Goal: Transaction & Acquisition: Book appointment/travel/reservation

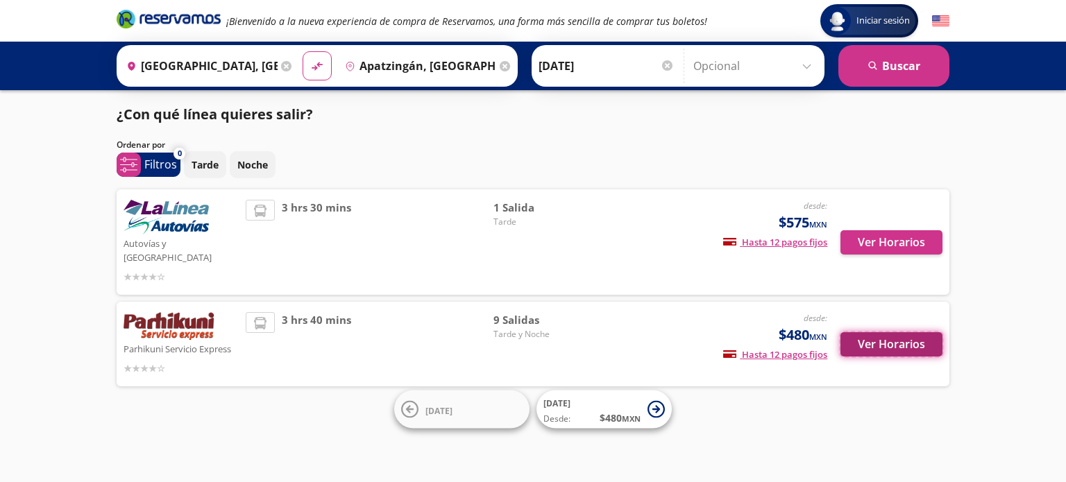
click at [852, 332] on button "Ver Horarios" at bounding box center [892, 344] width 102 height 24
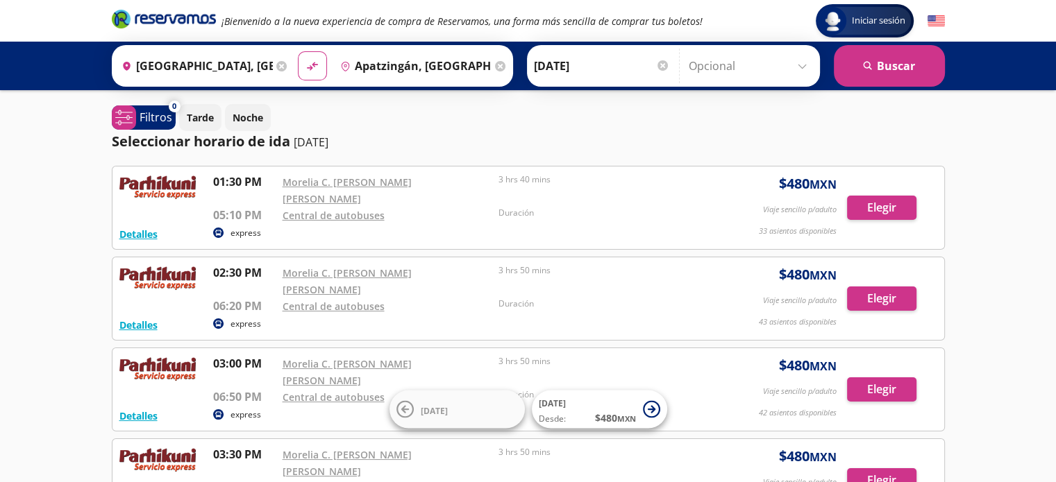
click at [276, 65] on icon at bounding box center [281, 66] width 10 height 10
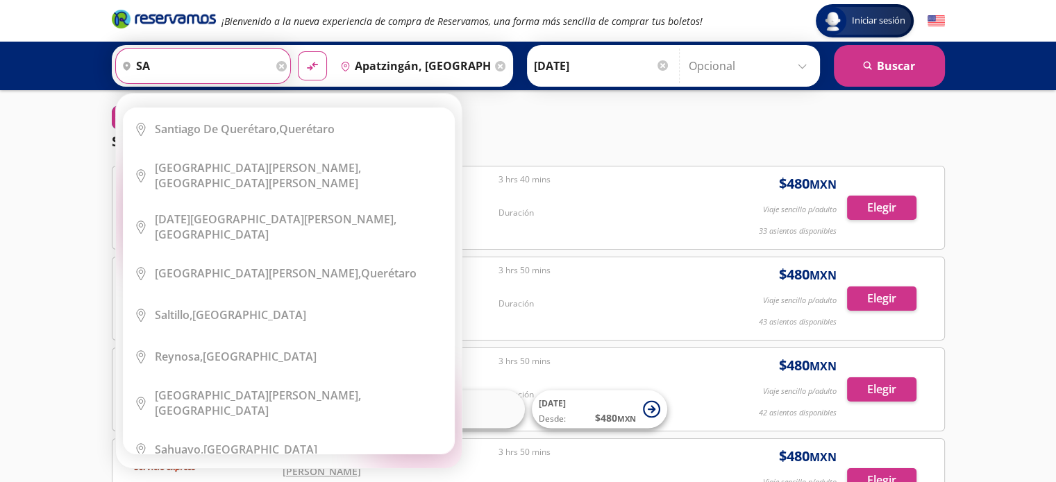
type input "sa"
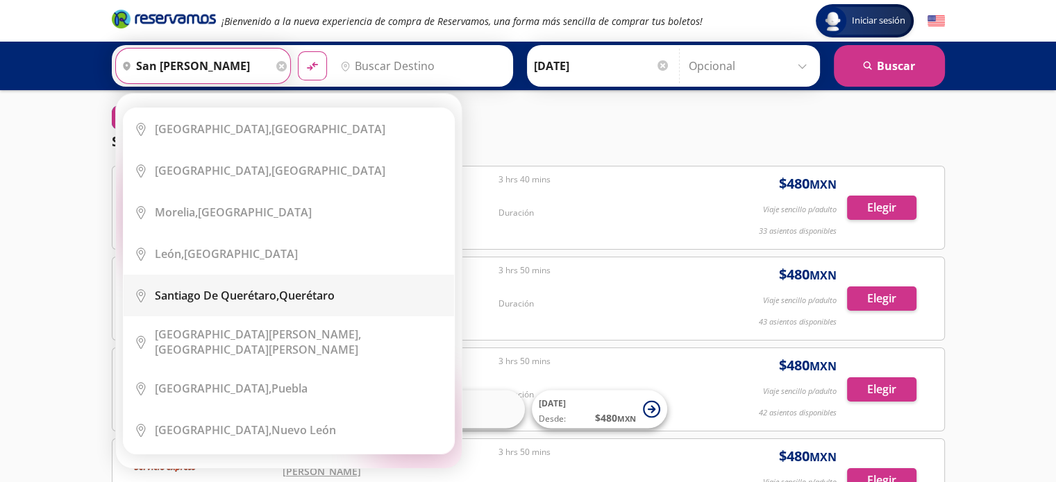
click at [272, 307] on li "City Icon [PERSON_NAME][GEOGRAPHIC_DATA], [GEOGRAPHIC_DATA]" at bounding box center [289, 296] width 330 height 42
type input "[PERSON_NAME] de Querétaro, [GEOGRAPHIC_DATA]"
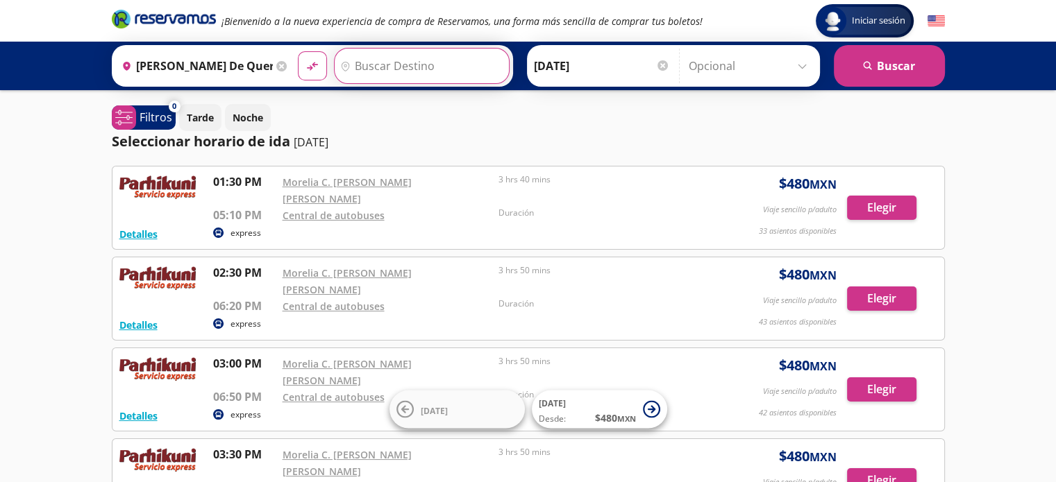
click at [369, 51] on input "Destino" at bounding box center [420, 66] width 171 height 35
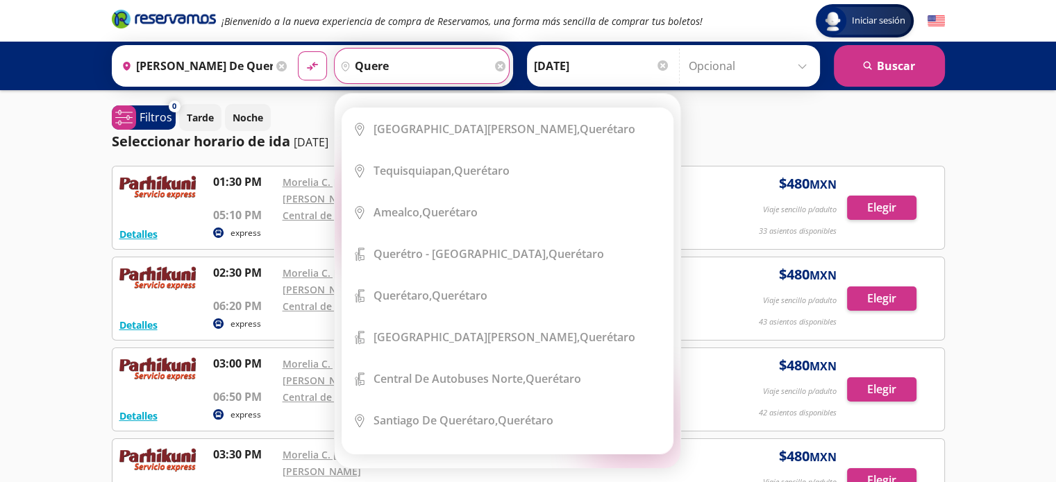
drag, startPoint x: 410, startPoint y: 74, endPoint x: 130, endPoint y: 74, distance: 280.4
click at [130, 74] on div "Origen heroicons:map-pin-20-solid [PERSON_NAME][GEOGRAPHIC_DATA], [GEOGRAPHIC_D…" at bounding box center [312, 66] width 401 height 42
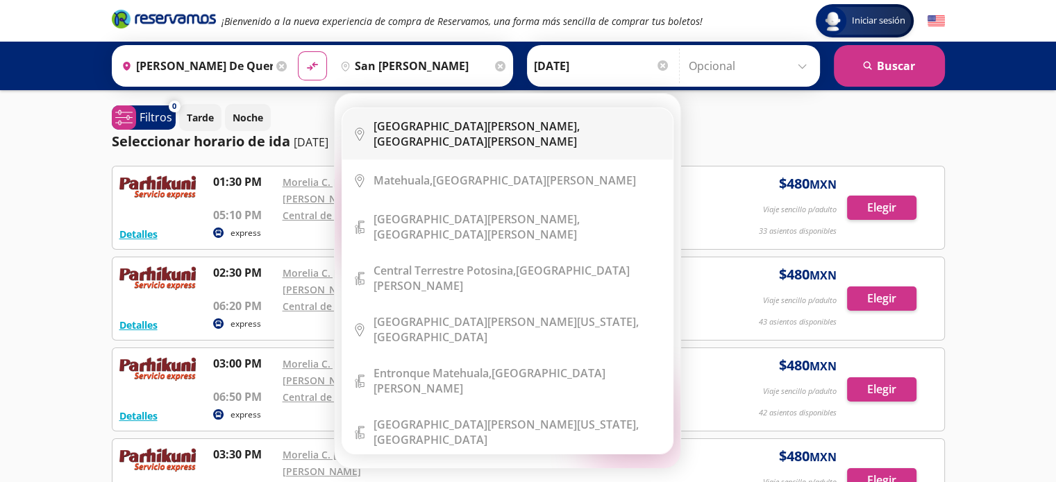
click at [401, 133] on b "[GEOGRAPHIC_DATA][PERSON_NAME]," at bounding box center [476, 126] width 206 height 15
type input "[GEOGRAPHIC_DATA][PERSON_NAME], [GEOGRAPHIC_DATA][PERSON_NAME]"
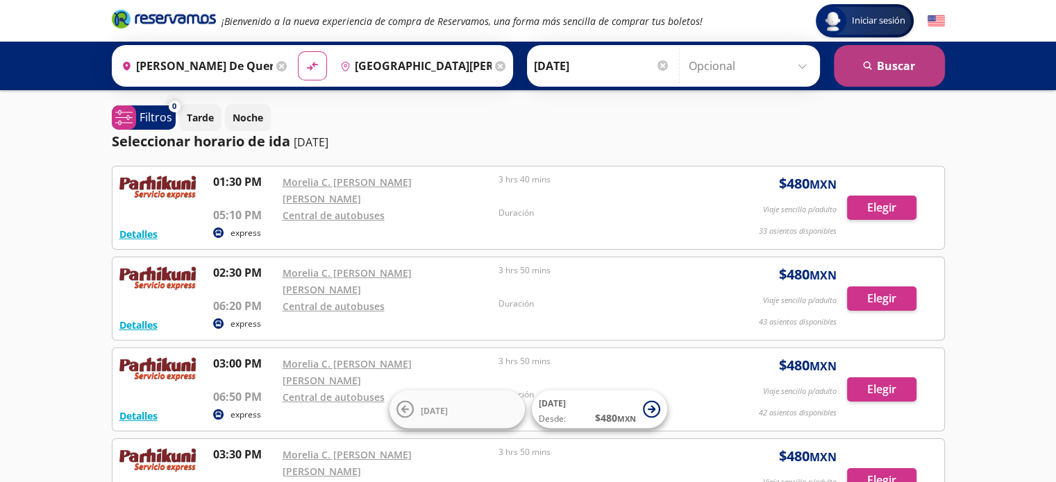
click at [918, 47] on button "search [GEOGRAPHIC_DATA]" at bounding box center [889, 66] width 111 height 42
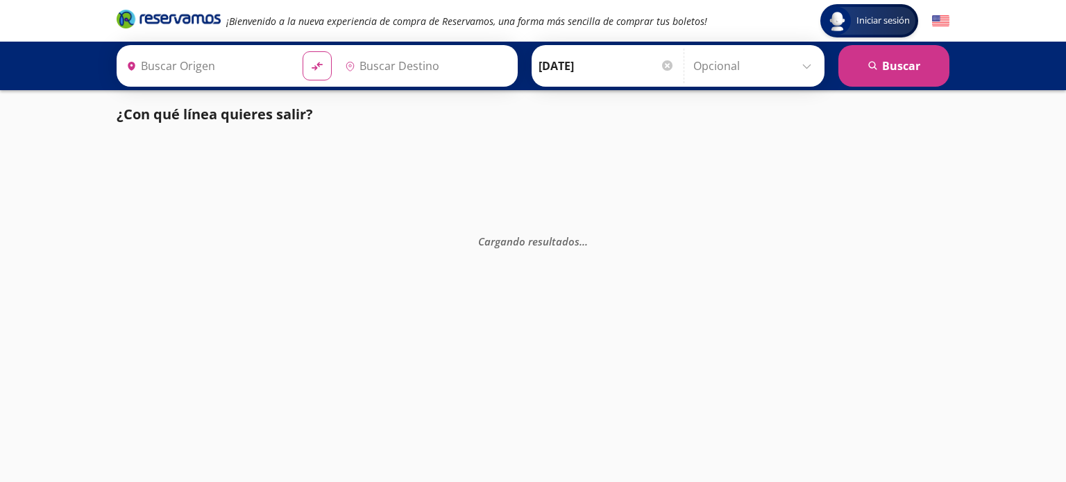
type input "[PERSON_NAME] de Querétaro, [GEOGRAPHIC_DATA]"
type input "[GEOGRAPHIC_DATA][PERSON_NAME], [GEOGRAPHIC_DATA][PERSON_NAME]"
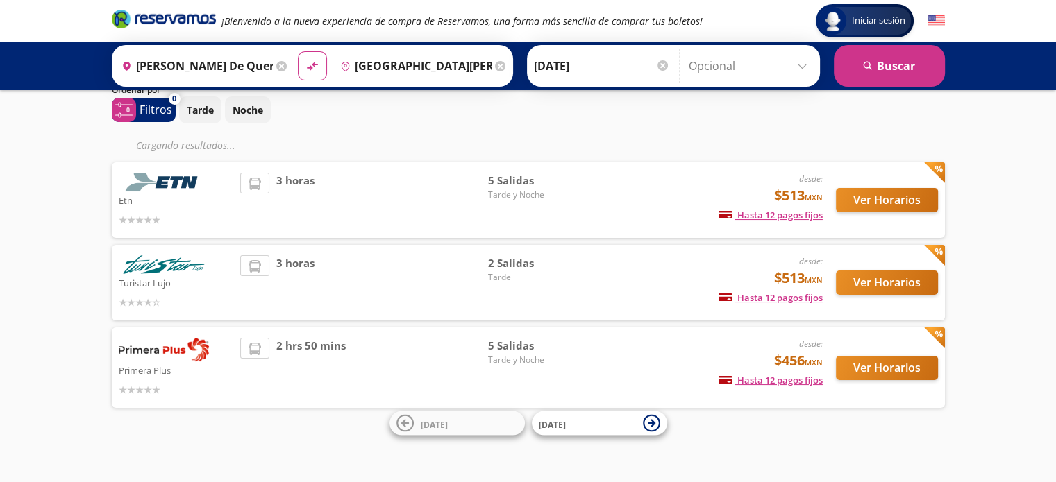
scroll to position [56, 0]
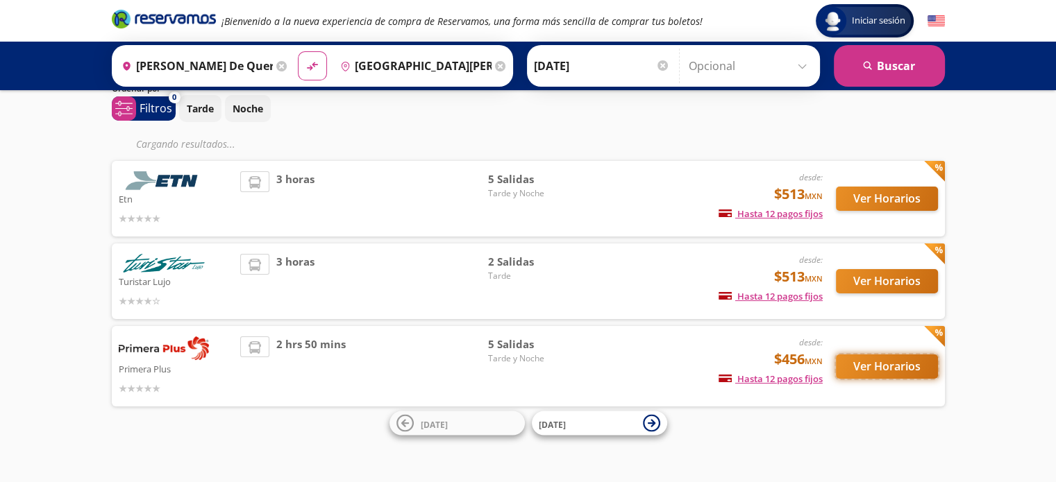
click at [854, 360] on button "Ver Horarios" at bounding box center [887, 367] width 102 height 24
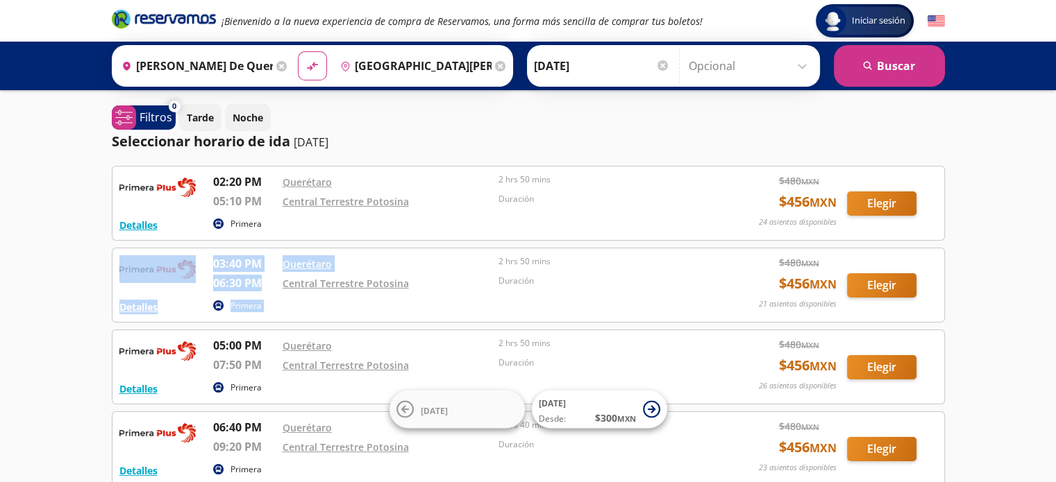
drag, startPoint x: 205, startPoint y: 261, endPoint x: 264, endPoint y: 279, distance: 61.7
click at [264, 279] on div "Detalles Primera 03:40 PM Querétaro 06:30 PM Central Terrestre Potosina 2 hrs 5…" at bounding box center [528, 285] width 818 height 60
click at [267, 284] on p "06:30 PM" at bounding box center [244, 283] width 62 height 17
click at [276, 65] on icon at bounding box center [281, 66] width 10 height 10
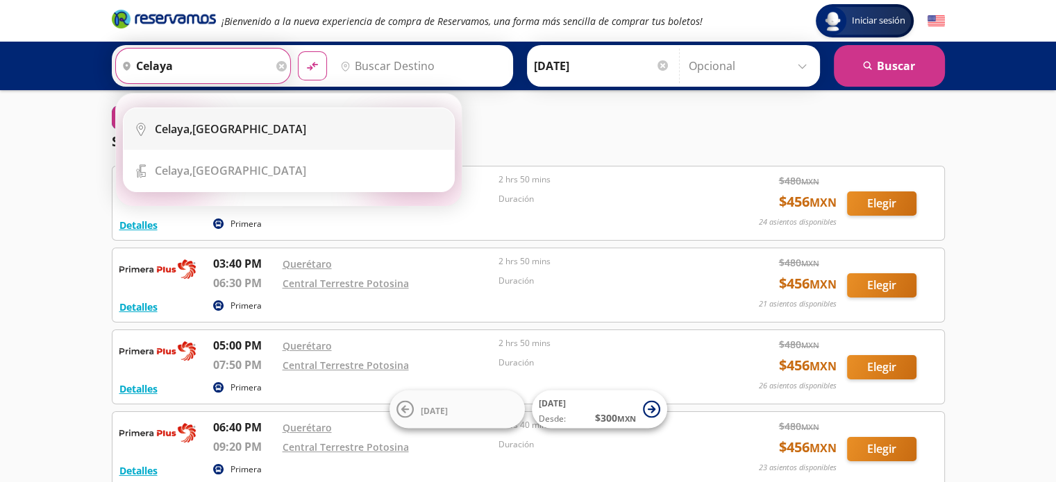
click at [260, 130] on div "[GEOGRAPHIC_DATA], [GEOGRAPHIC_DATA]" at bounding box center [299, 128] width 289 height 15
type input "[GEOGRAPHIC_DATA], [GEOGRAPHIC_DATA]"
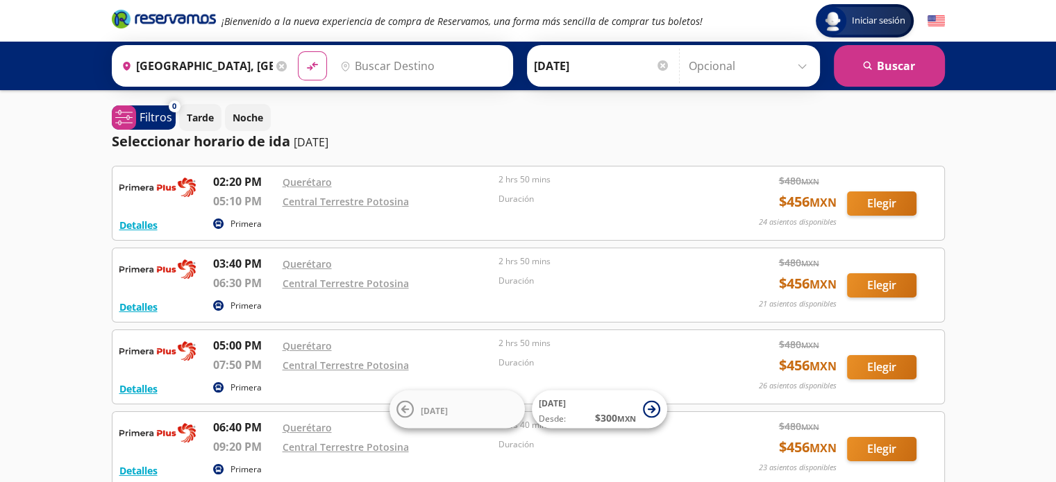
click at [353, 64] on input "Destino" at bounding box center [420, 66] width 171 height 35
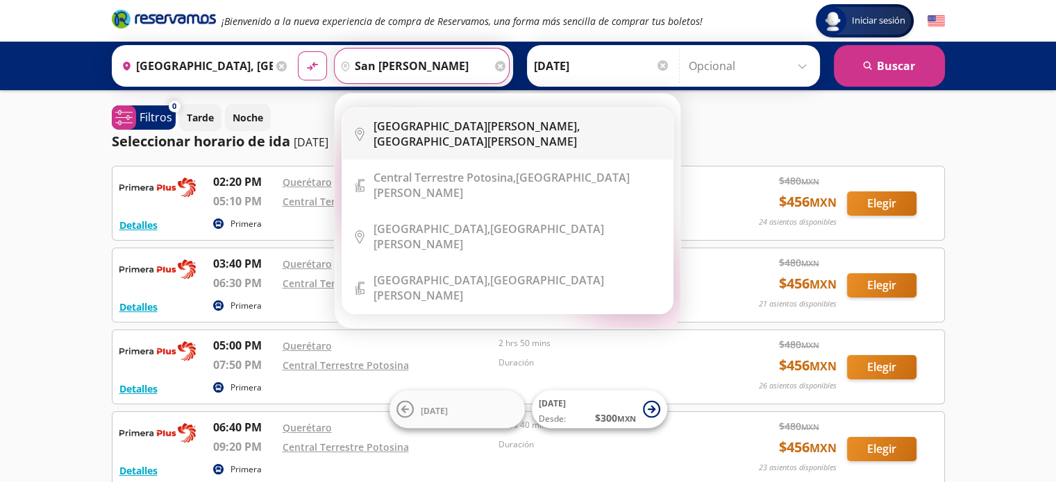
click at [466, 122] on div "[GEOGRAPHIC_DATA][PERSON_NAME], [GEOGRAPHIC_DATA][PERSON_NAME]" at bounding box center [517, 134] width 289 height 31
type input "[GEOGRAPHIC_DATA][PERSON_NAME], [GEOGRAPHIC_DATA][PERSON_NAME]"
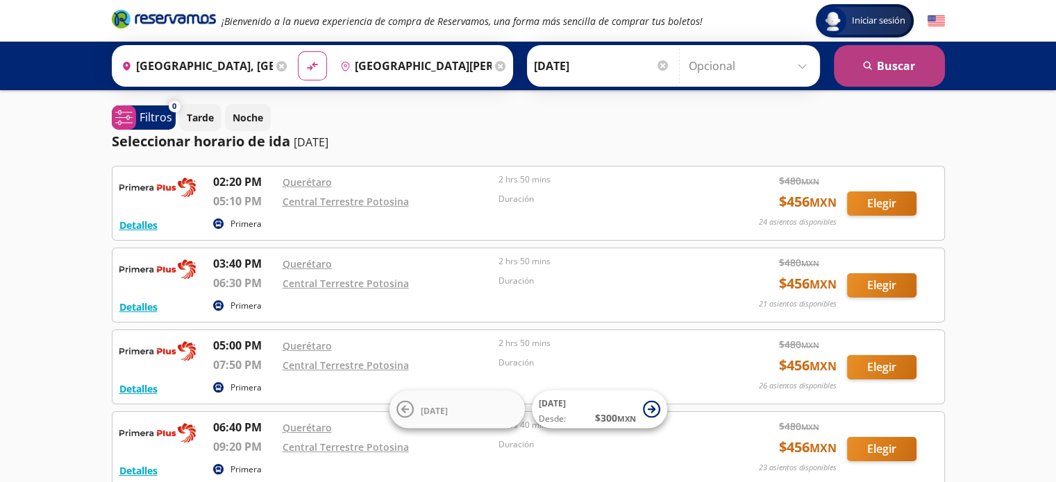
click at [867, 69] on icon "search" at bounding box center [868, 66] width 10 height 10
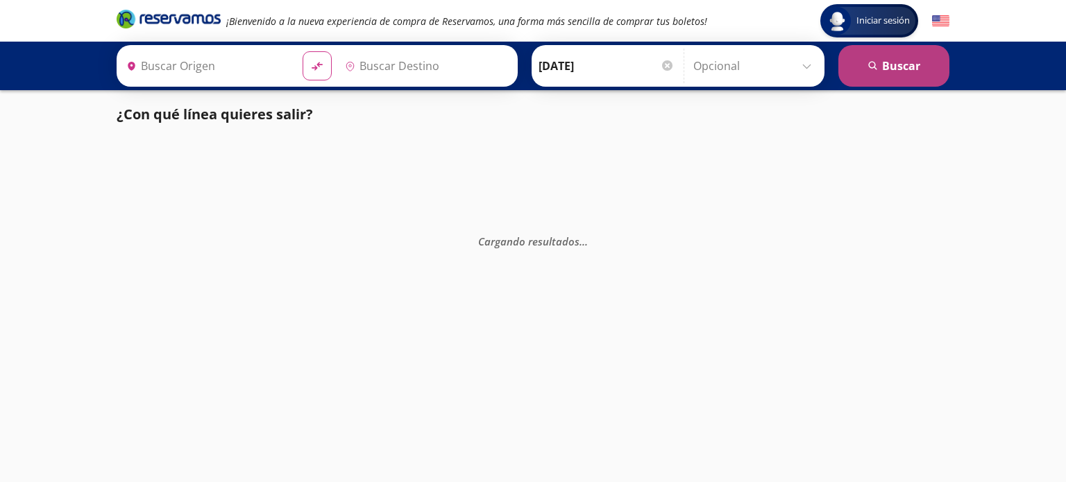
type input "[GEOGRAPHIC_DATA], [GEOGRAPHIC_DATA]"
type input "[GEOGRAPHIC_DATA][PERSON_NAME], [GEOGRAPHIC_DATA][PERSON_NAME]"
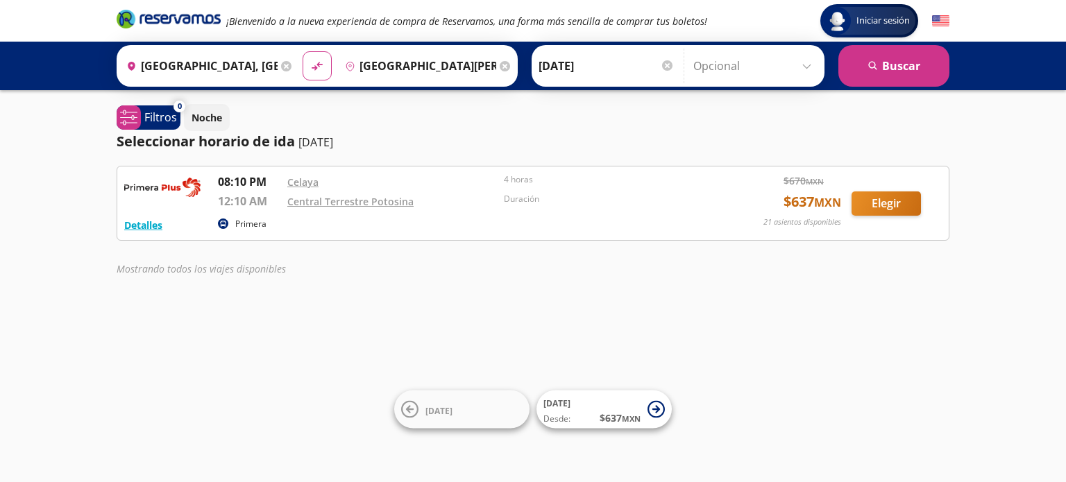
click at [271, 69] on input "[GEOGRAPHIC_DATA], [GEOGRAPHIC_DATA]" at bounding box center [199, 66] width 157 height 35
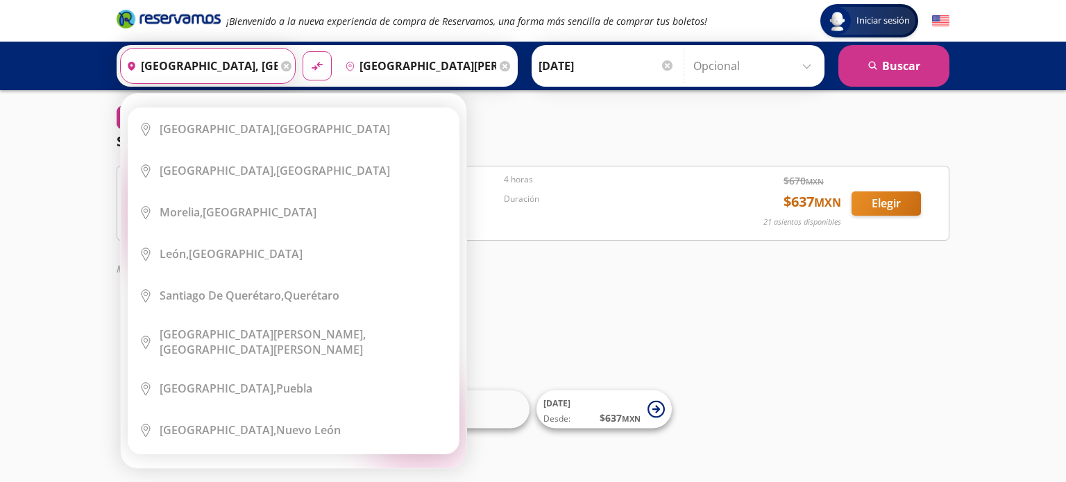
click at [281, 68] on icon at bounding box center [286, 66] width 10 height 10
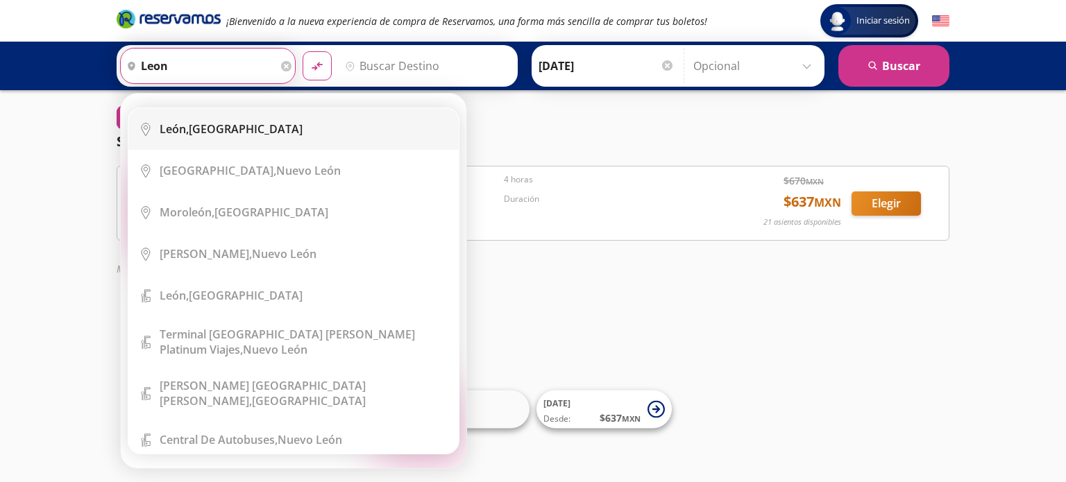
click at [252, 129] on div "[GEOGRAPHIC_DATA], [GEOGRAPHIC_DATA]" at bounding box center [231, 128] width 143 height 15
type input "[GEOGRAPHIC_DATA], [GEOGRAPHIC_DATA]"
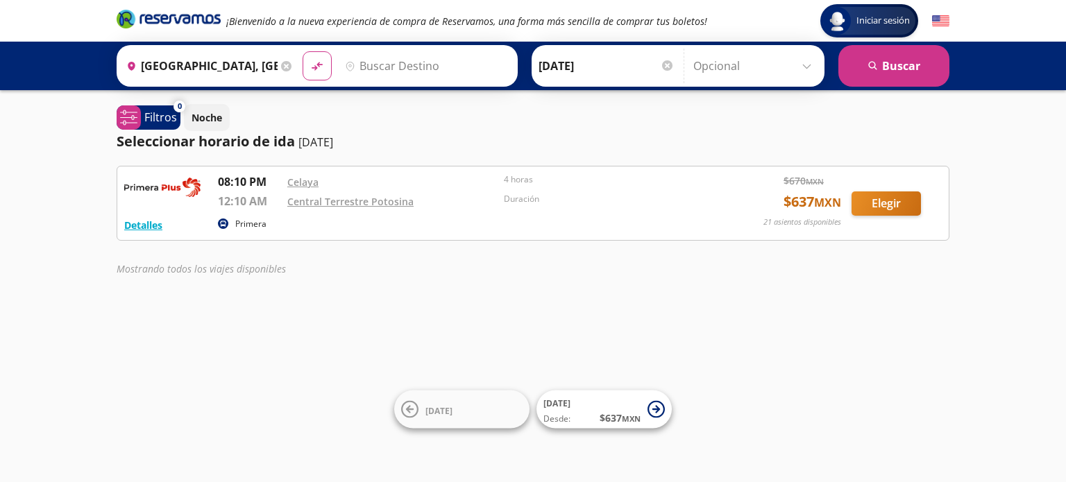
click at [373, 80] on input "Destino" at bounding box center [424, 66] width 171 height 35
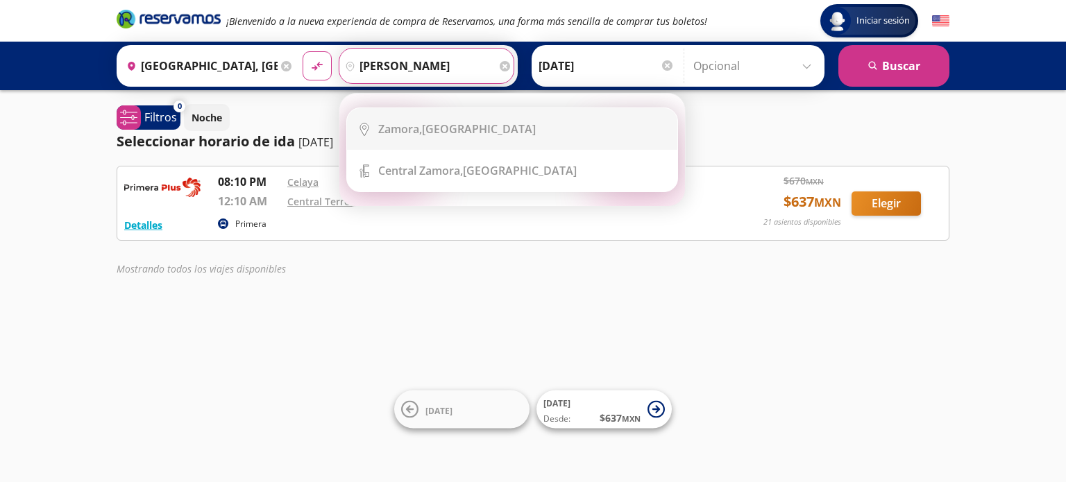
click at [410, 109] on li "City Icon [GEOGRAPHIC_DATA], [GEOGRAPHIC_DATA]" at bounding box center [512, 129] width 330 height 42
type input "[GEOGRAPHIC_DATA], [GEOGRAPHIC_DATA]"
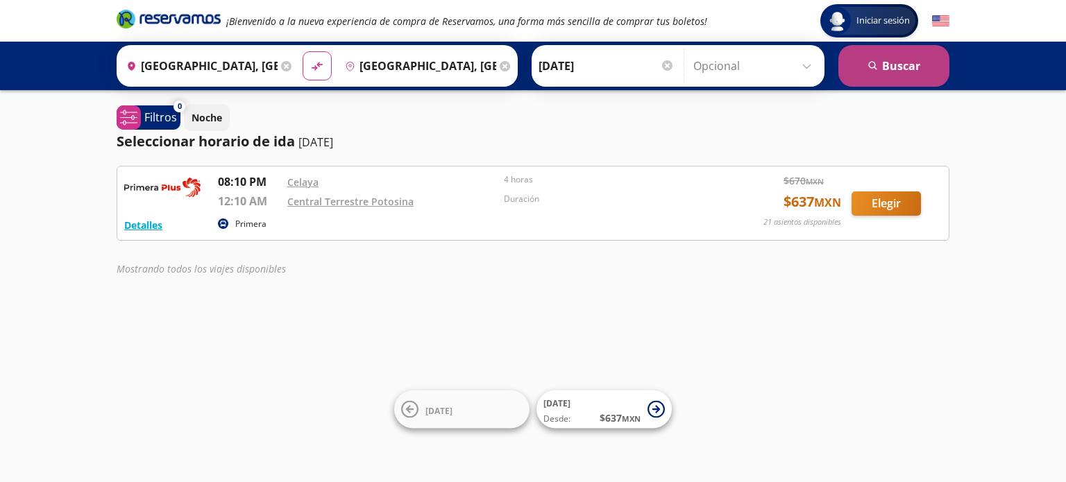
click at [869, 67] on icon "search" at bounding box center [873, 66] width 10 height 10
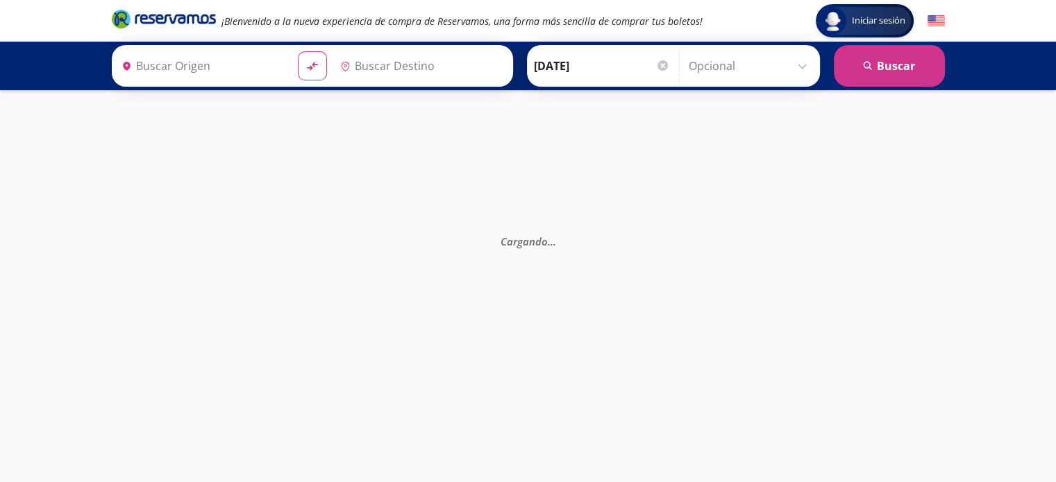
type input "[GEOGRAPHIC_DATA], [GEOGRAPHIC_DATA]"
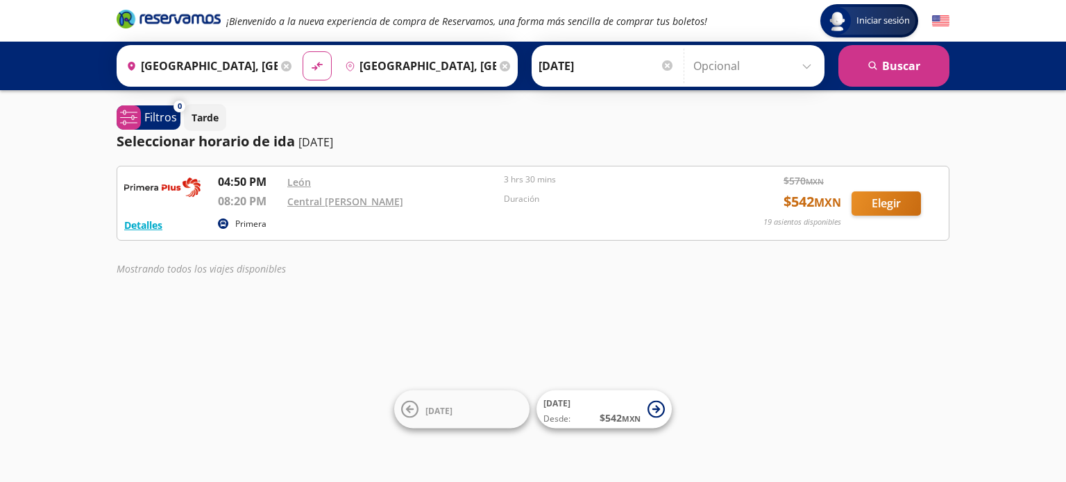
click at [284, 61] on icon at bounding box center [286, 66] width 10 height 10
type input "[GEOGRAPHIC_DATA], [GEOGRAPHIC_DATA]"
click at [357, 55] on input "Destino" at bounding box center [424, 66] width 171 height 35
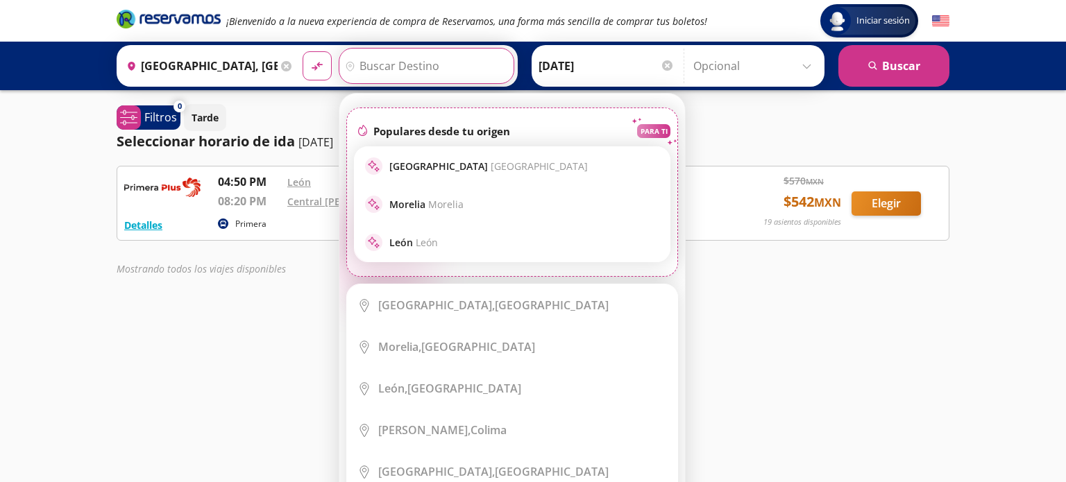
type input "s"
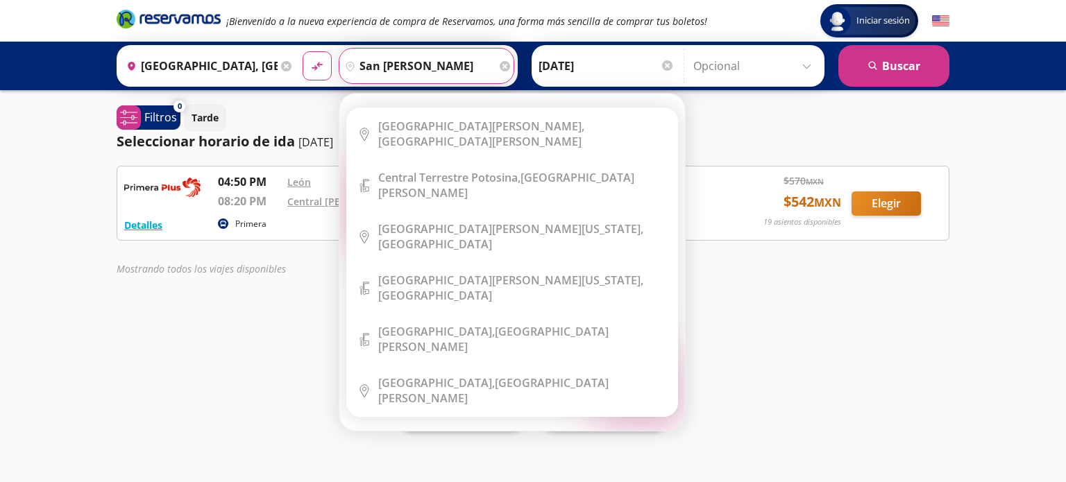
click at [409, 128] on b "[GEOGRAPHIC_DATA][PERSON_NAME]," at bounding box center [481, 126] width 206 height 15
type input "[GEOGRAPHIC_DATA][PERSON_NAME], [GEOGRAPHIC_DATA][PERSON_NAME]"
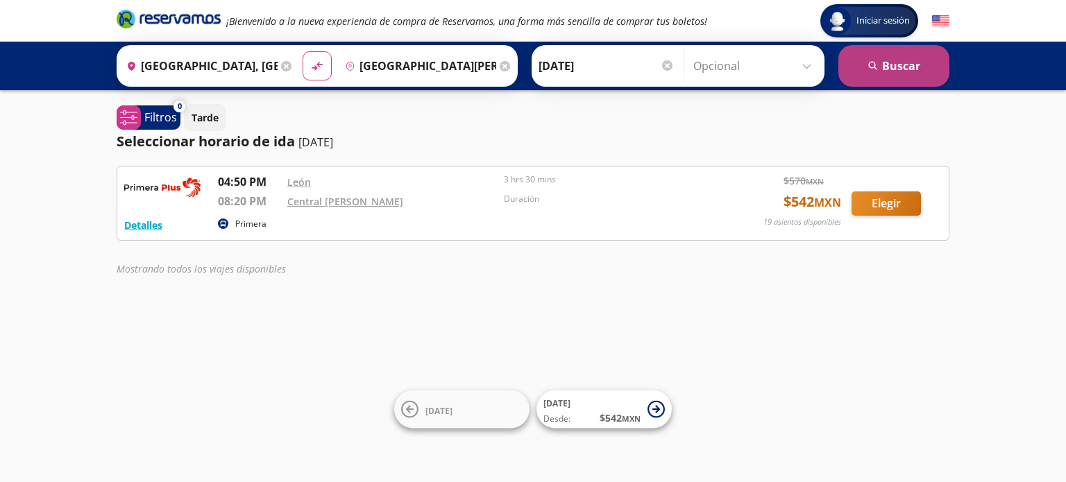
click at [888, 68] on button "search [GEOGRAPHIC_DATA]" at bounding box center [894, 66] width 111 height 42
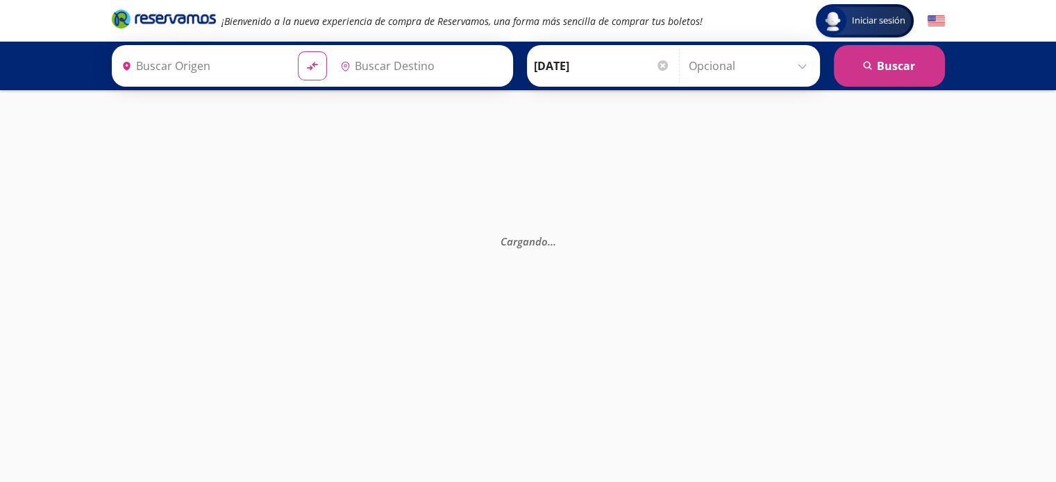
type input "[GEOGRAPHIC_DATA], [GEOGRAPHIC_DATA]"
type input "[GEOGRAPHIC_DATA][PERSON_NAME], [GEOGRAPHIC_DATA][PERSON_NAME]"
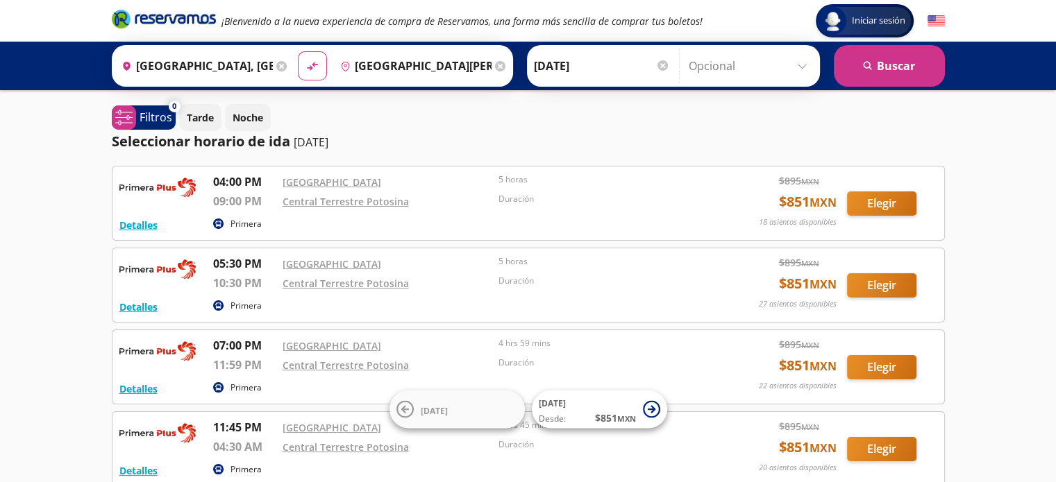
click at [276, 62] on icon at bounding box center [281, 66] width 10 height 10
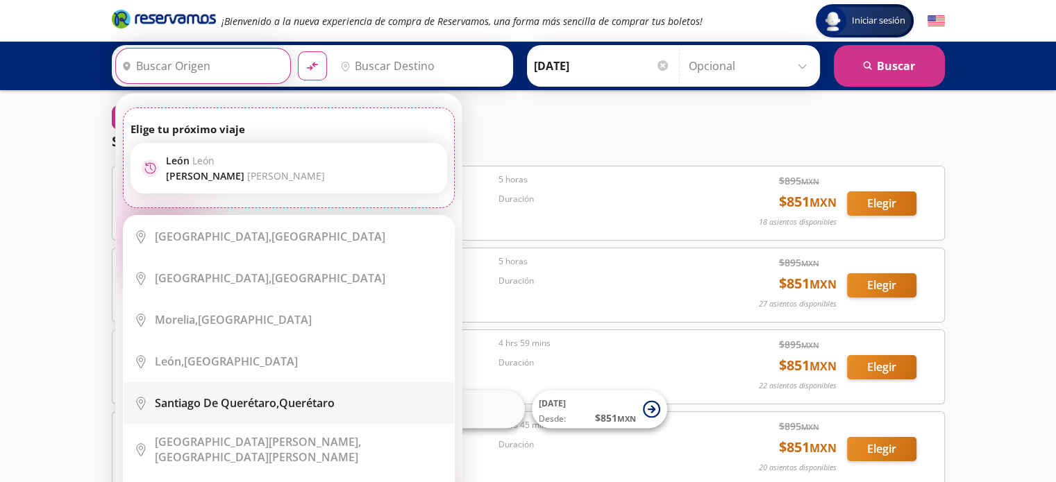
click at [247, 393] on li "City Icon [PERSON_NAME][GEOGRAPHIC_DATA], [GEOGRAPHIC_DATA]" at bounding box center [289, 403] width 330 height 42
type input "[PERSON_NAME] de Querétaro, [GEOGRAPHIC_DATA]"
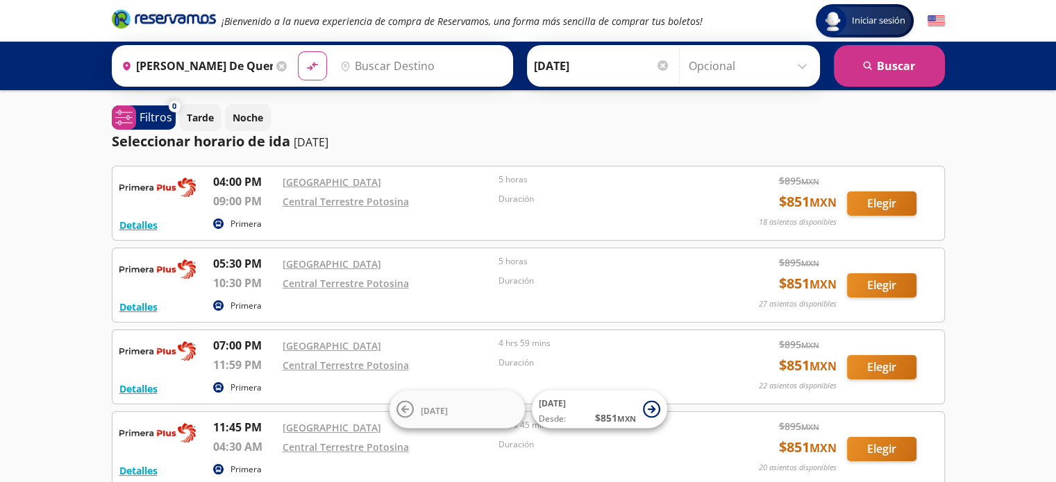
click at [436, 58] on input "Destino" at bounding box center [420, 66] width 171 height 35
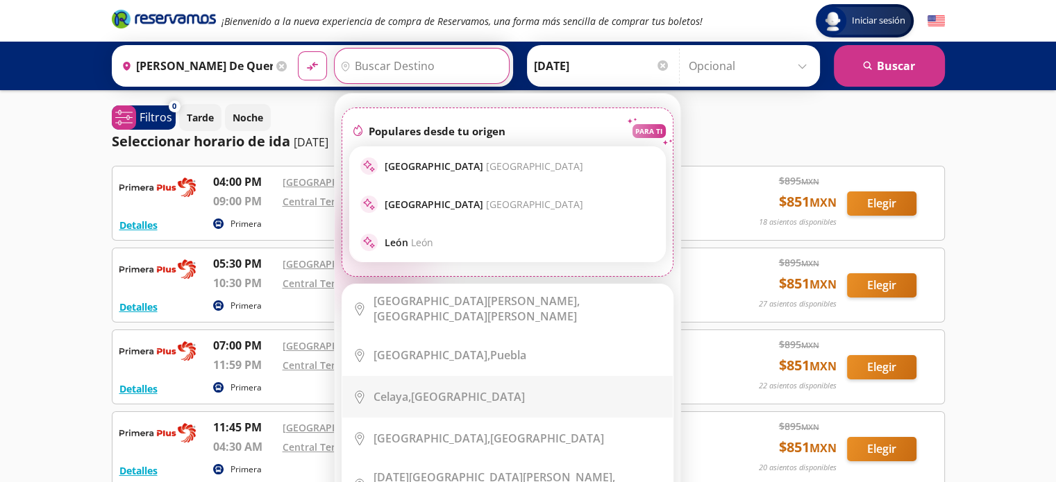
scroll to position [208, 0]
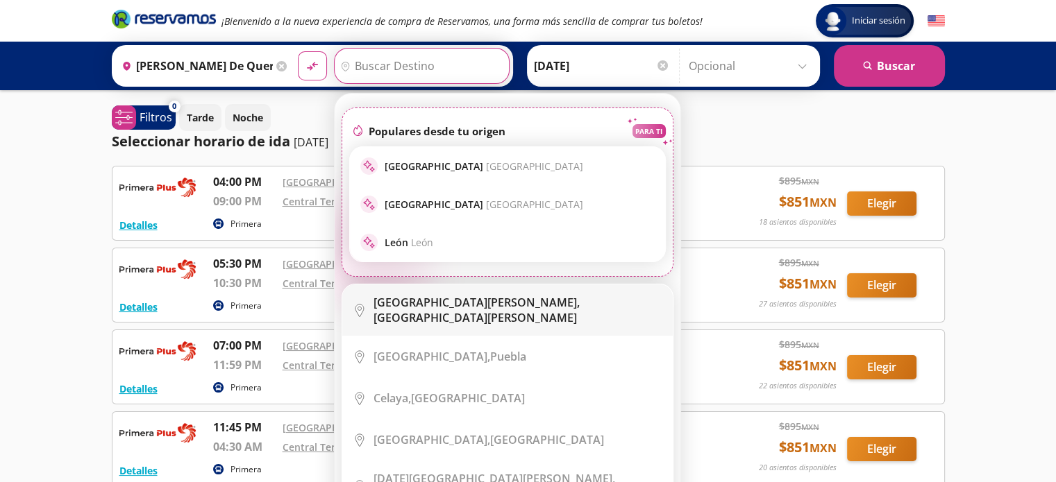
click at [441, 315] on li "City Icon [GEOGRAPHIC_DATA][PERSON_NAME], [GEOGRAPHIC_DATA][PERSON_NAME]" at bounding box center [507, 310] width 330 height 51
type input "[GEOGRAPHIC_DATA][PERSON_NAME], [GEOGRAPHIC_DATA][PERSON_NAME]"
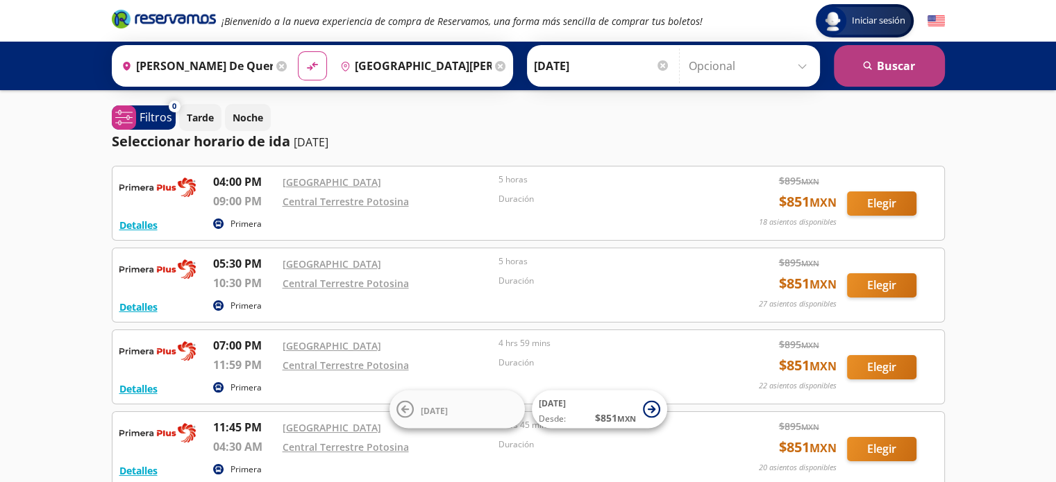
click at [869, 84] on button "search [GEOGRAPHIC_DATA]" at bounding box center [889, 66] width 111 height 42
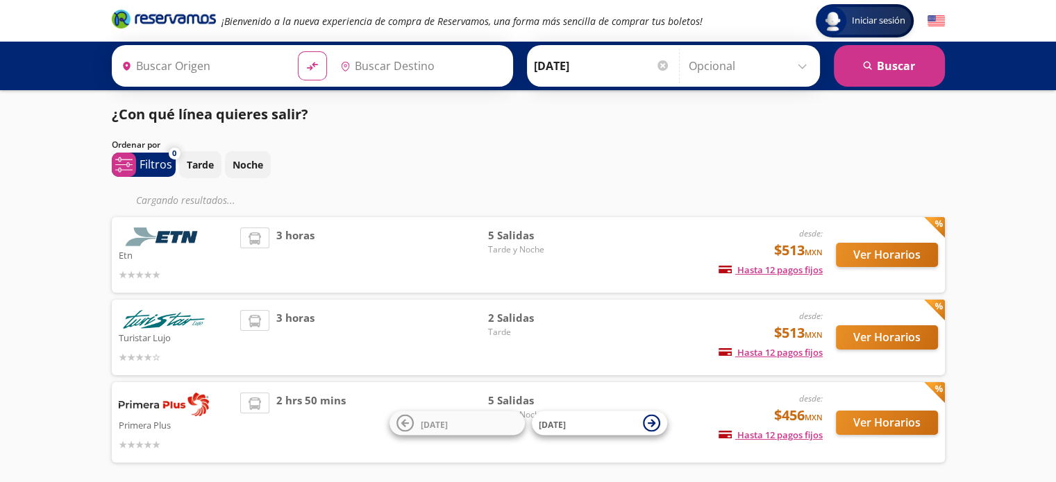
type input "[PERSON_NAME] de Querétaro, [GEOGRAPHIC_DATA]"
type input "[GEOGRAPHIC_DATA][PERSON_NAME], [GEOGRAPHIC_DATA][PERSON_NAME]"
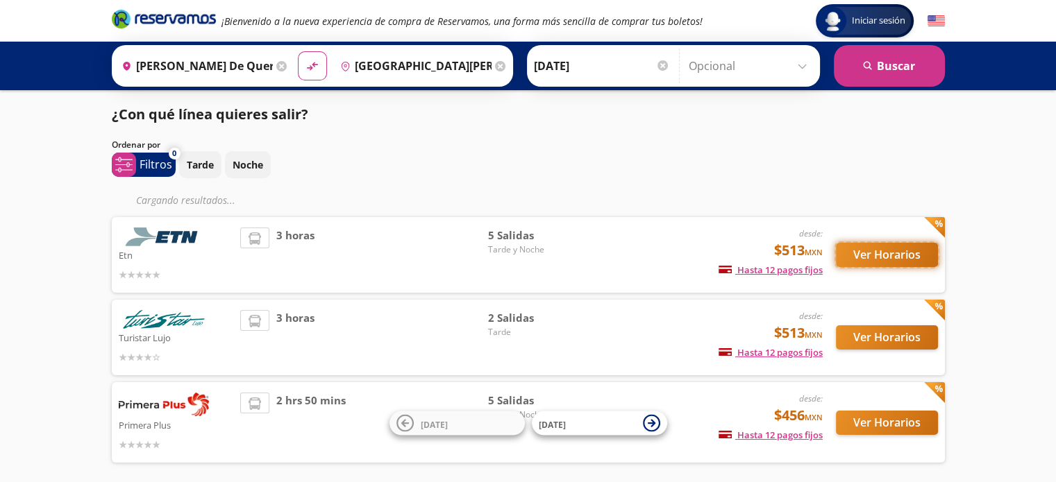
click at [881, 252] on button "Ver Horarios" at bounding box center [887, 255] width 102 height 24
click at [900, 426] on button "Ver Horarios" at bounding box center [887, 423] width 102 height 24
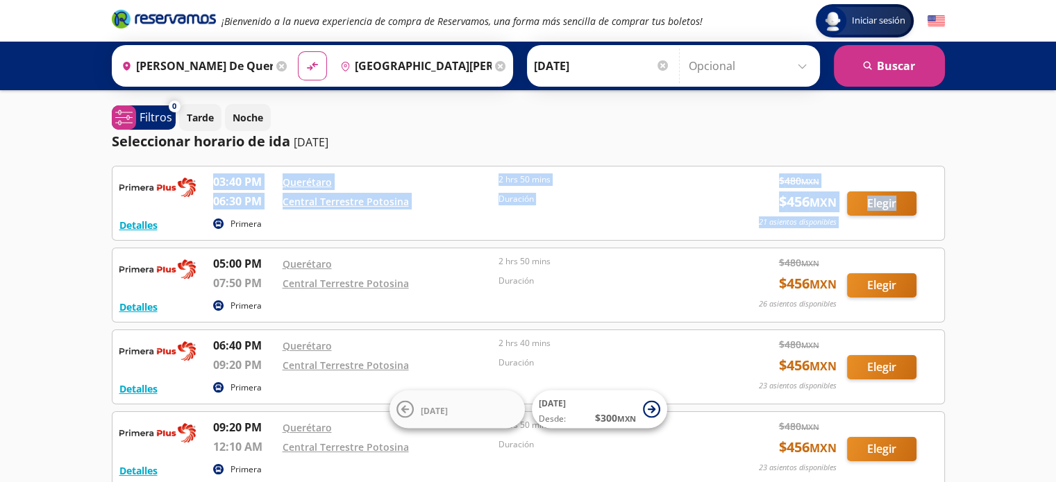
drag, startPoint x: 213, startPoint y: 174, endPoint x: 957, endPoint y: 220, distance: 744.8
click at [957, 220] on div "Iniciar sesión Iniciar sesión ¡Bienvenido a la nueva experiencia de compra de R…" at bounding box center [528, 308] width 1056 height 617
click at [959, 217] on div "Iniciar sesión Iniciar sesión ¡Bienvenido a la nueva experiencia de compra de R…" at bounding box center [528, 308] width 1056 height 617
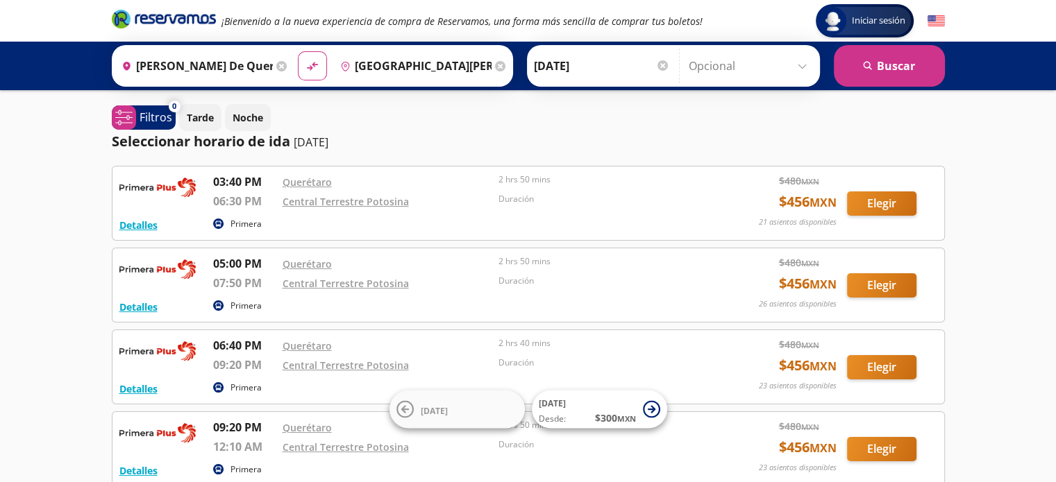
click at [401, 211] on div "Central Terrestre Potosina" at bounding box center [388, 204] width 210 height 22
drag, startPoint x: 213, startPoint y: 177, endPoint x: 275, endPoint y: 197, distance: 65.0
click at [275, 197] on div "03:40 PM Querétaro 06:30 PM Central Terrestre Potosina 2 hrs 50 mins Duración" at bounding box center [460, 194] width 495 height 41
click at [268, 202] on p "06:30 PM" at bounding box center [244, 201] width 62 height 17
click at [260, 205] on p "06:30 PM" at bounding box center [244, 201] width 62 height 17
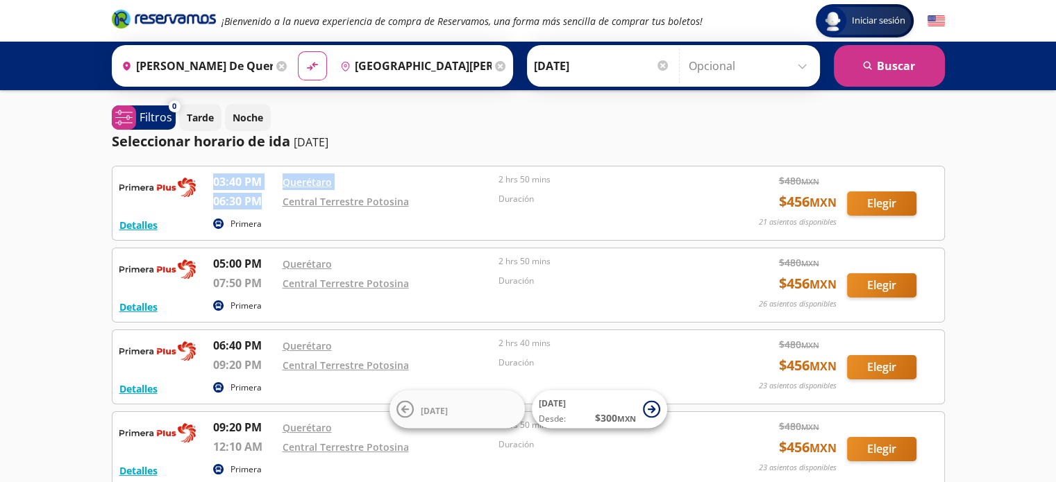
drag, startPoint x: 214, startPoint y: 179, endPoint x: 258, endPoint y: 212, distance: 54.6
click at [258, 212] on div "03:40 PM Querétaro 06:30 PM Central Terrestre Potosina 2 hrs 50 mins Duración" at bounding box center [460, 194] width 495 height 41
click at [262, 212] on div "06:30 PM" at bounding box center [244, 204] width 62 height 22
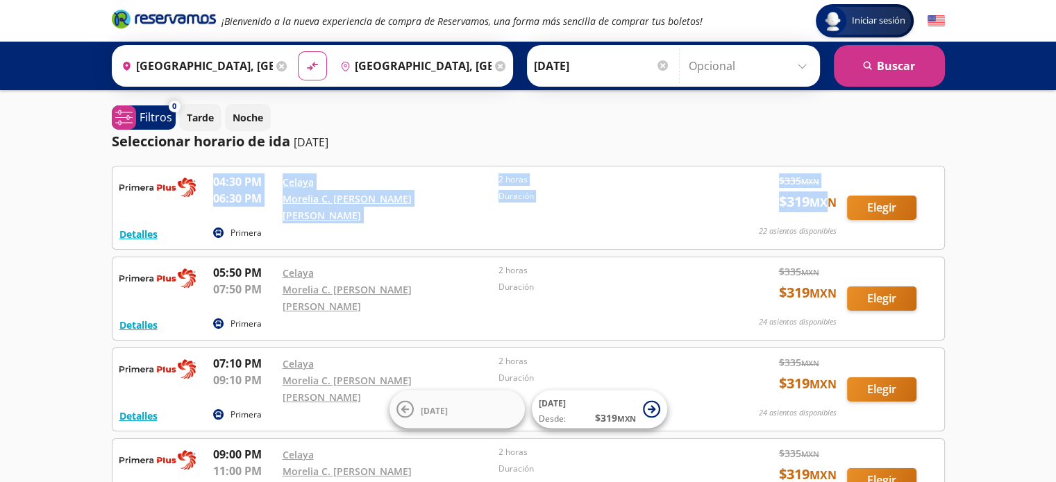
drag, startPoint x: 214, startPoint y: 178, endPoint x: 814, endPoint y: 208, distance: 601.2
click at [814, 208] on div "Detalles Primera 04:30 PM Celaya 06:30 PM Morelia C. Juan Antonio A. Gutiérrez …" at bounding box center [528, 208] width 818 height 69
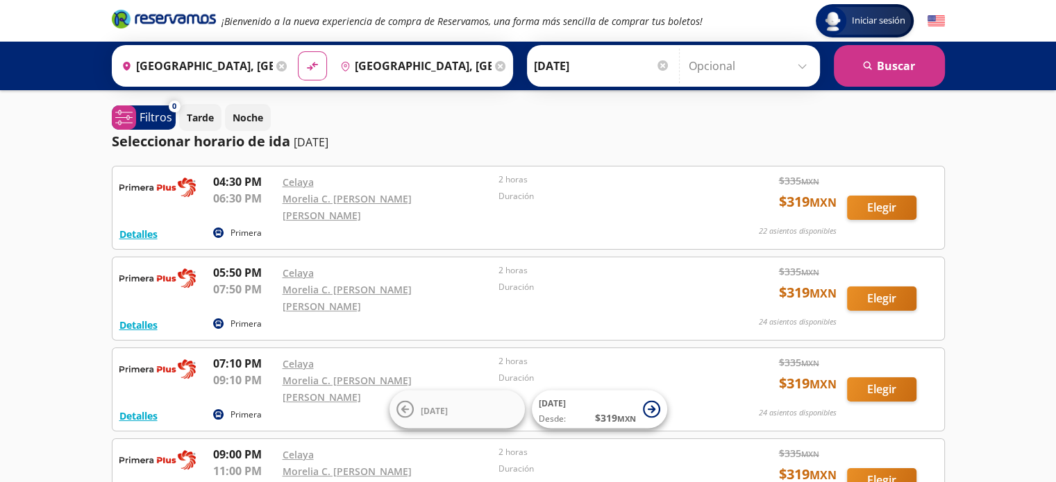
click at [1029, 214] on div "Iniciar sesión Iniciar sesión ¡Bienvenido a la nueva experiencia de compra de R…" at bounding box center [528, 408] width 1056 height 816
drag, startPoint x: 777, startPoint y: 203, endPoint x: 833, endPoint y: 203, distance: 55.5
click at [833, 203] on span "$ 319 MXN" at bounding box center [808, 202] width 58 height 21
click at [834, 203] on small "MXN" at bounding box center [822, 202] width 27 height 15
drag, startPoint x: 781, startPoint y: 199, endPoint x: 837, endPoint y: 207, distance: 56.7
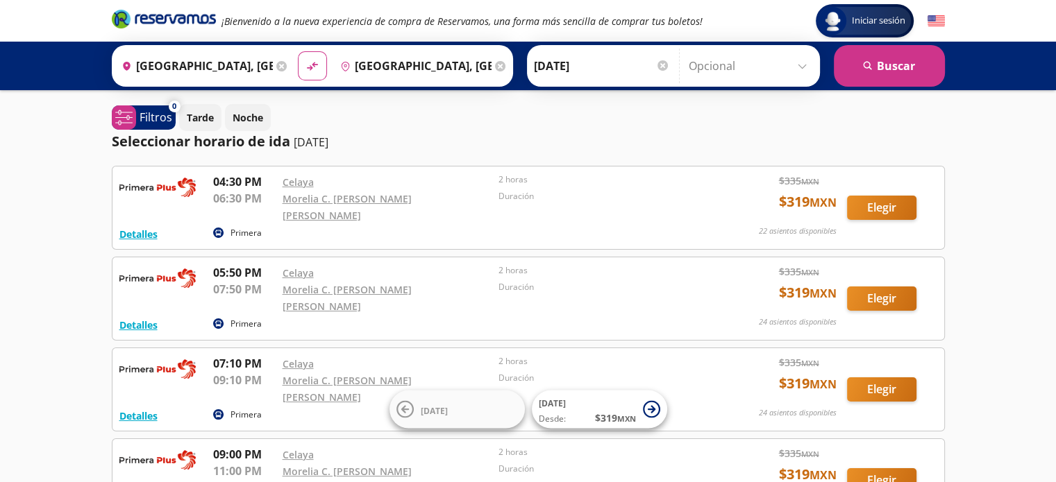
click at [837, 207] on div "Detalles Primera 04:30 PM Celaya 06:30 PM Morelia C. Juan Antonio A. Gutiérrez …" at bounding box center [528, 208] width 818 height 69
click at [837, 208] on div "Detalles Primera 04:30 PM Celaya 06:30 PM Morelia C. Juan Antonio A. Gutiérrez …" at bounding box center [528, 208] width 818 height 69
drag, startPoint x: 780, startPoint y: 200, endPoint x: 838, endPoint y: 201, distance: 57.6
click at [838, 201] on div "Detalles Primera 04:30 PM Celaya 06:30 PM Morelia C. Juan Antonio A. Gutiérrez …" at bounding box center [528, 208] width 818 height 69
click at [838, 202] on div "Detalles Primera 04:30 PM Celaya 06:30 PM Morelia C. Juan Antonio A. Gutiérrez …" at bounding box center [528, 208] width 818 height 69
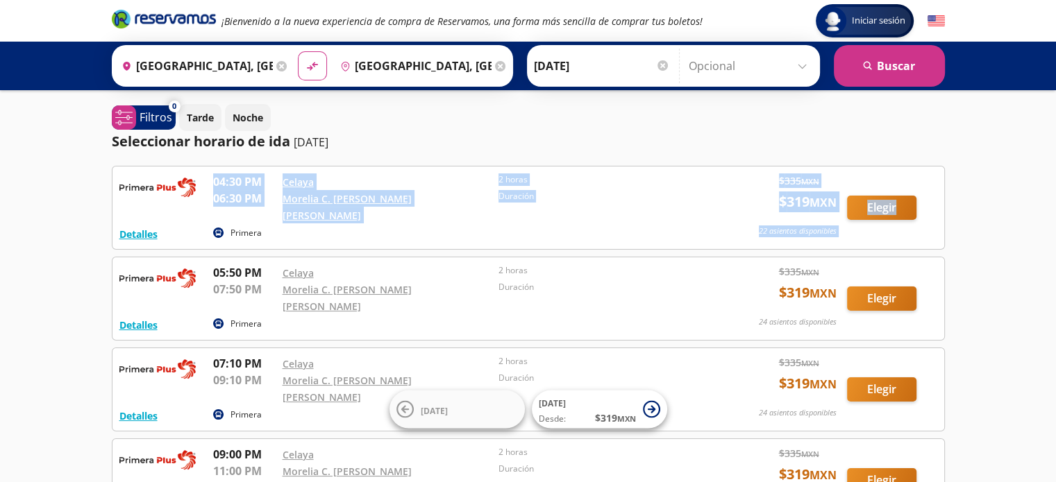
drag, startPoint x: 208, startPoint y: 180, endPoint x: 934, endPoint y: 226, distance: 726.8
click at [934, 226] on div "Detalles Primera 04:30 PM Celaya 06:30 PM Morelia C. Juan Antonio A. Gutiérrez …" at bounding box center [528, 208] width 818 height 69
click at [934, 224] on div "Detalles Primera 04:30 PM Celaya 06:30 PM Morelia C. Juan Antonio A. Gutiérrez …" at bounding box center [528, 208] width 818 height 69
click at [929, 224] on div "Detalles Primera 04:30 PM Celaya 06:30 PM Morelia C. Juan Antonio A. Gutiérrez …" at bounding box center [528, 208] width 818 height 69
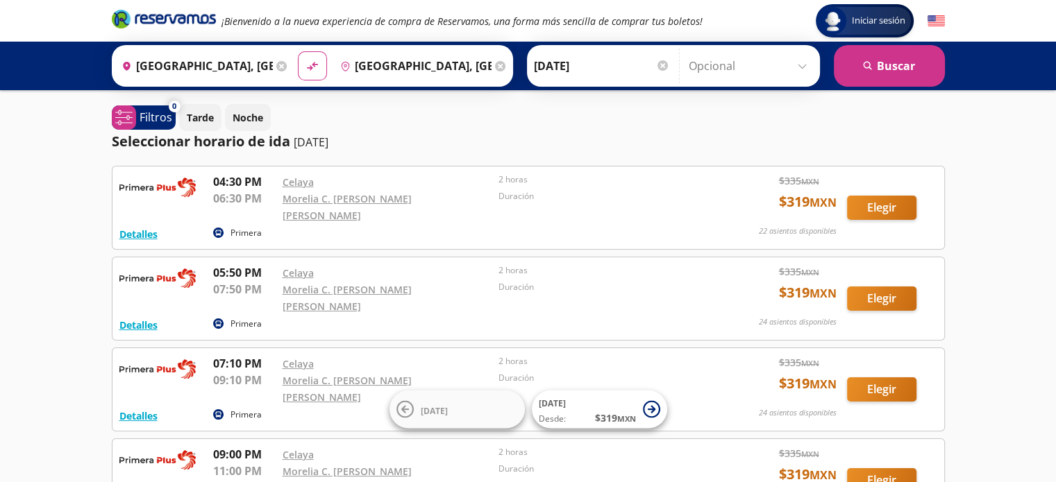
click at [626, 226] on div "Primera" at bounding box center [460, 234] width 495 height 17
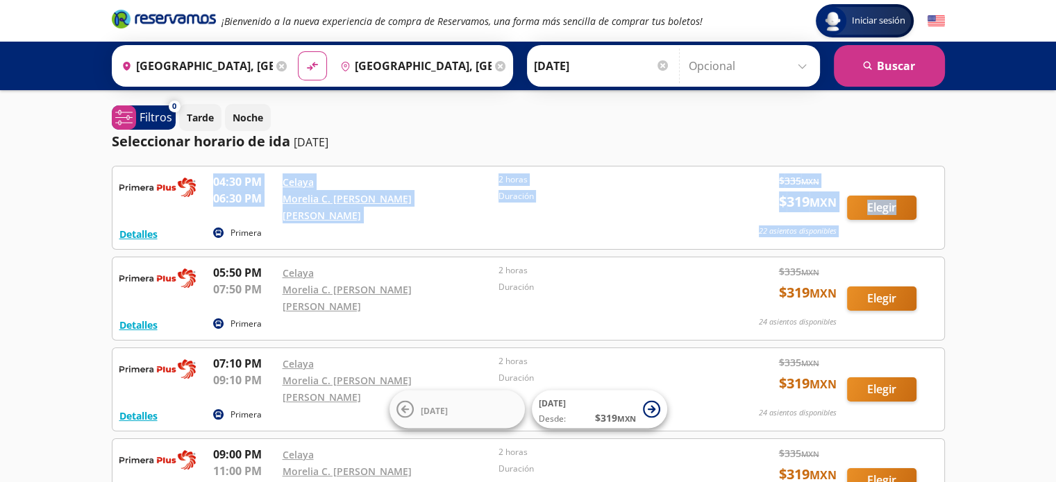
drag, startPoint x: 212, startPoint y: 180, endPoint x: 925, endPoint y: 210, distance: 712.8
click at [925, 210] on div "Detalles Primera 04:30 PM Celaya 06:30 PM Morelia C. Juan Antonio A. Gutiérrez …" at bounding box center [528, 208] width 818 height 69
click at [925, 221] on div "Detalles Primera 04:30 PM Celaya 06:30 PM Morelia C. Juan Antonio A. Gutiérrez …" at bounding box center [528, 208] width 818 height 69
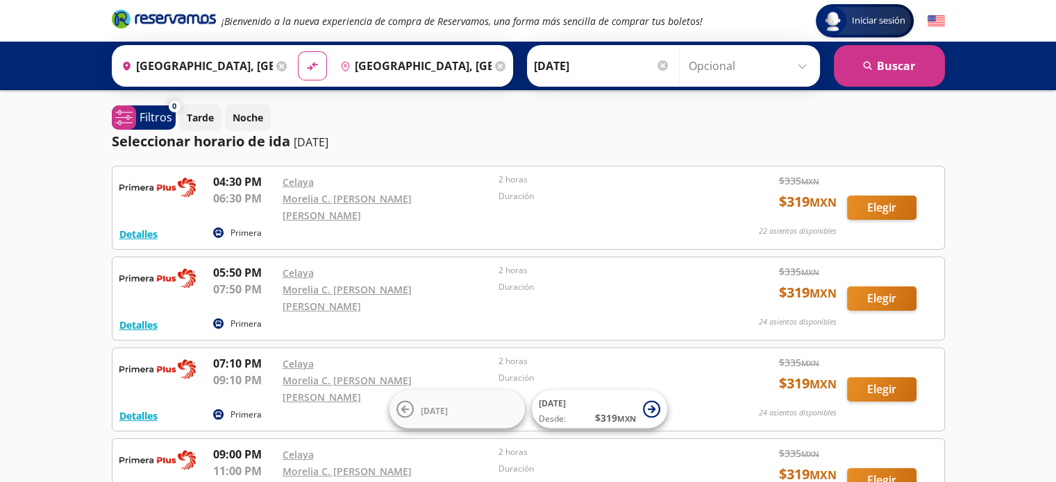
click at [317, 226] on div "Primera" at bounding box center [460, 234] width 495 height 17
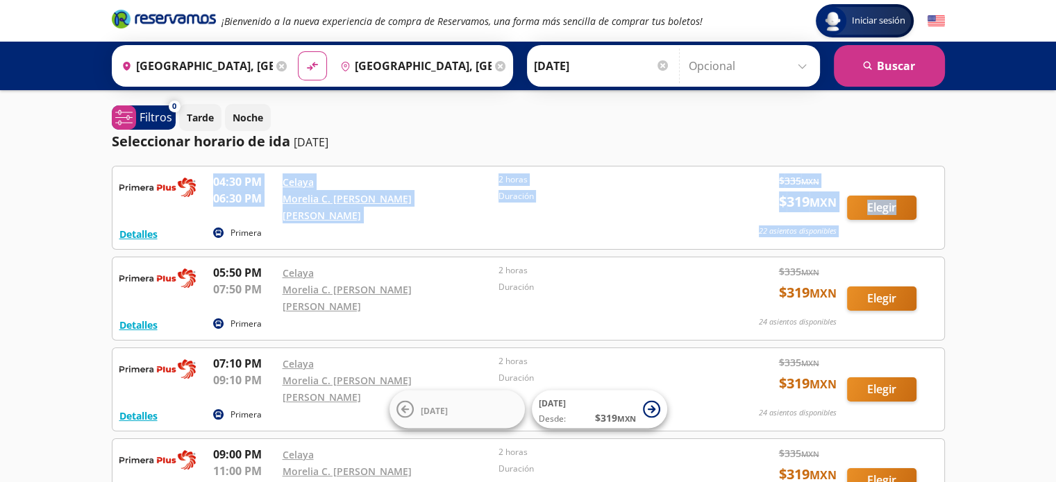
drag, startPoint x: 210, startPoint y: 177, endPoint x: 935, endPoint y: 199, distance: 725.7
click at [935, 199] on div "Detalles Primera 04:30 PM Celaya 06:30 PM Morelia C. Juan Antonio A. Gutiérrez …" at bounding box center [528, 208] width 818 height 69
click at [935, 199] on div "Elegir" at bounding box center [892, 208] width 90 height 24
drag, startPoint x: 209, startPoint y: 176, endPoint x: 891, endPoint y: 230, distance: 684.5
click at [891, 230] on div "Detalles Primera 04:30 PM Celaya 06:30 PM Morelia C. Juan Antonio A. Gutiérrez …" at bounding box center [528, 208] width 818 height 69
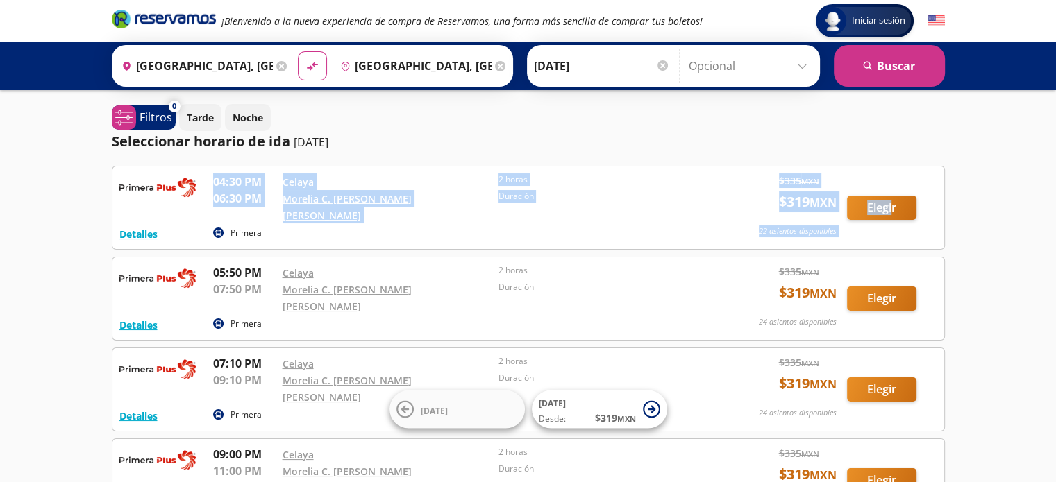
click at [891, 228] on div "Detalles Primera 04:30 PM Celaya 06:30 PM Morelia C. Juan Antonio A. Gutiérrez …" at bounding box center [528, 208] width 818 height 69
drag, startPoint x: 212, startPoint y: 176, endPoint x: 932, endPoint y: 227, distance: 722.3
click at [932, 227] on div "Detalles Primera 04:30 PM Celaya 06:30 PM Morelia C. Juan Antonio A. Gutiérrez …" at bounding box center [528, 208] width 818 height 69
drag, startPoint x: 214, startPoint y: 176, endPoint x: 938, endPoint y: 228, distance: 726.5
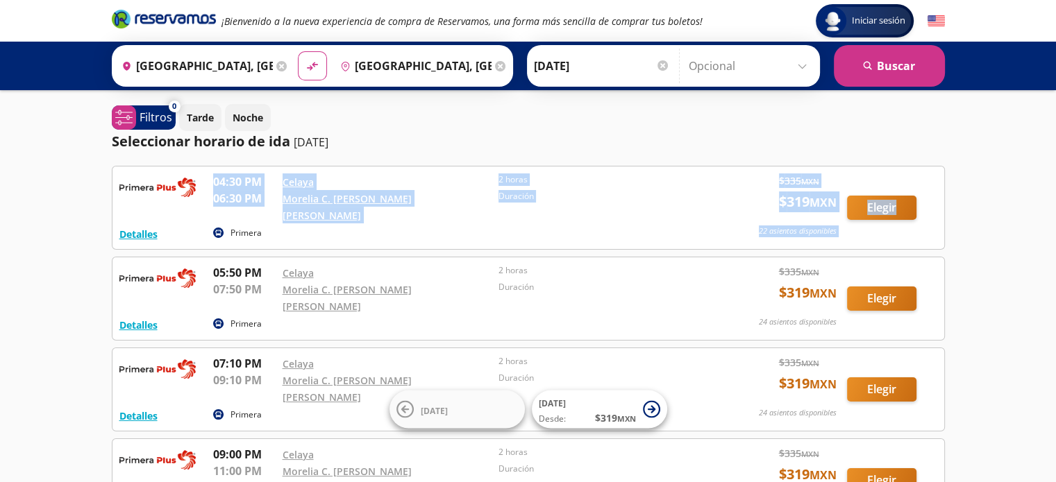
click at [938, 228] on div "Detalles Primera 04:30 PM Celaya 06:30 PM Morelia C. Juan Antonio A. Gutiérrez …" at bounding box center [528, 208] width 833 height 84
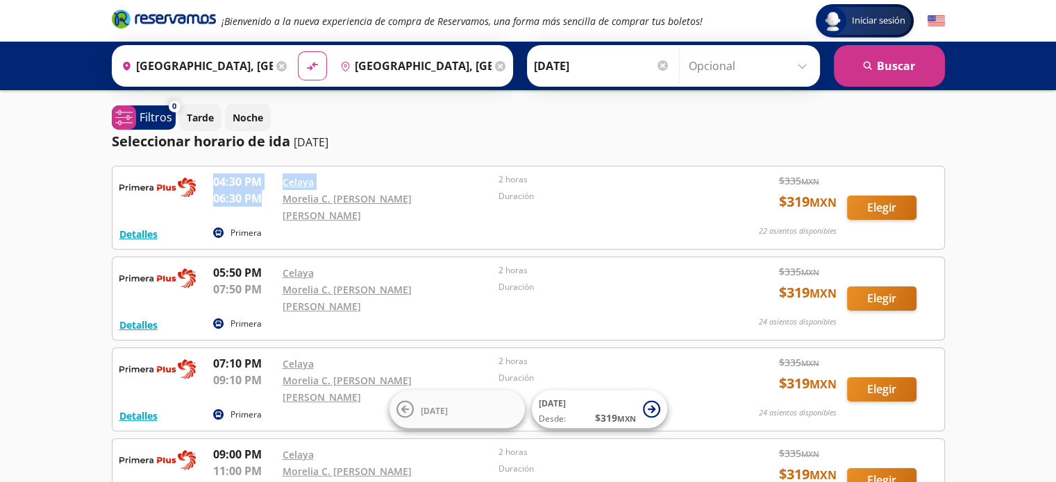
drag, startPoint x: 212, startPoint y: 181, endPoint x: 260, endPoint y: 196, distance: 50.3
click at [260, 196] on div "04:30 PM Celaya 06:30 PM Morelia C. Juan Antonio A. Gutiérrez 2 horas Duración" at bounding box center [460, 199] width 495 height 50
click at [267, 207] on p "06:30 PM" at bounding box center [244, 198] width 62 height 17
click at [250, 198] on p "06:30 PM" at bounding box center [244, 198] width 62 height 17
drag, startPoint x: 208, startPoint y: 176, endPoint x: 267, endPoint y: 208, distance: 66.8
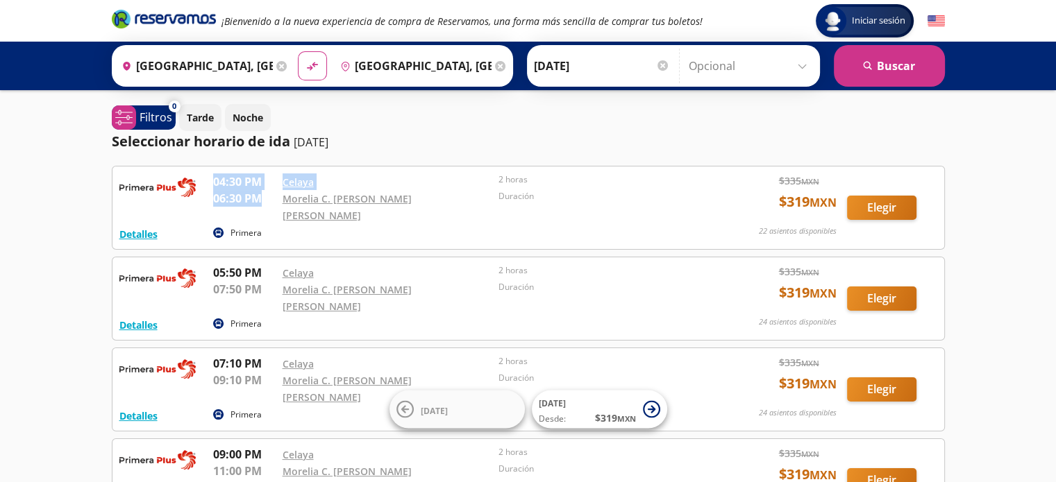
click at [268, 210] on div "Detalles Primera 04:30 PM Celaya 06:30 PM Morelia C. Juan Antonio A. Gutiérrez …" at bounding box center [528, 208] width 818 height 69
click at [267, 207] on p "06:30 PM" at bounding box center [244, 198] width 62 height 17
click at [263, 204] on p "06:30 PM" at bounding box center [244, 198] width 62 height 17
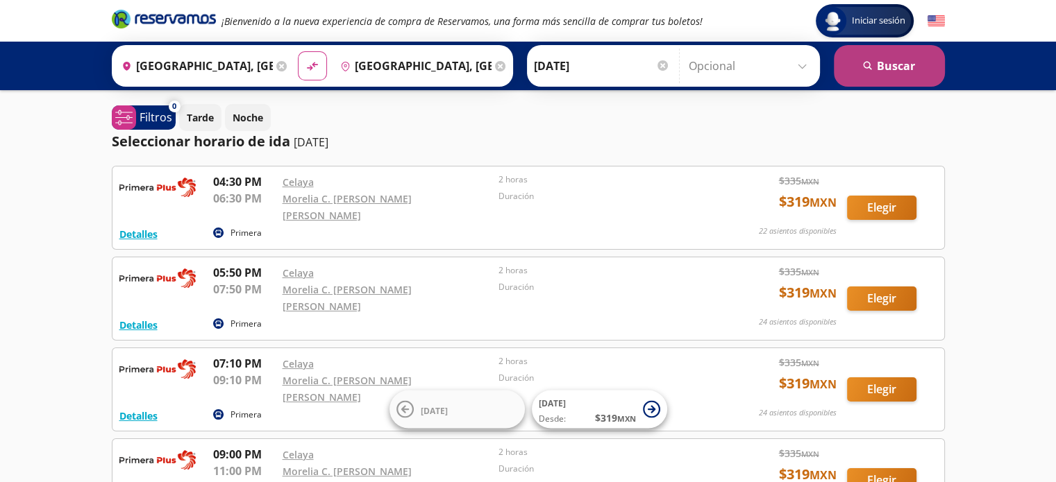
click at [877, 61] on button "search [GEOGRAPHIC_DATA]" at bounding box center [889, 66] width 111 height 42
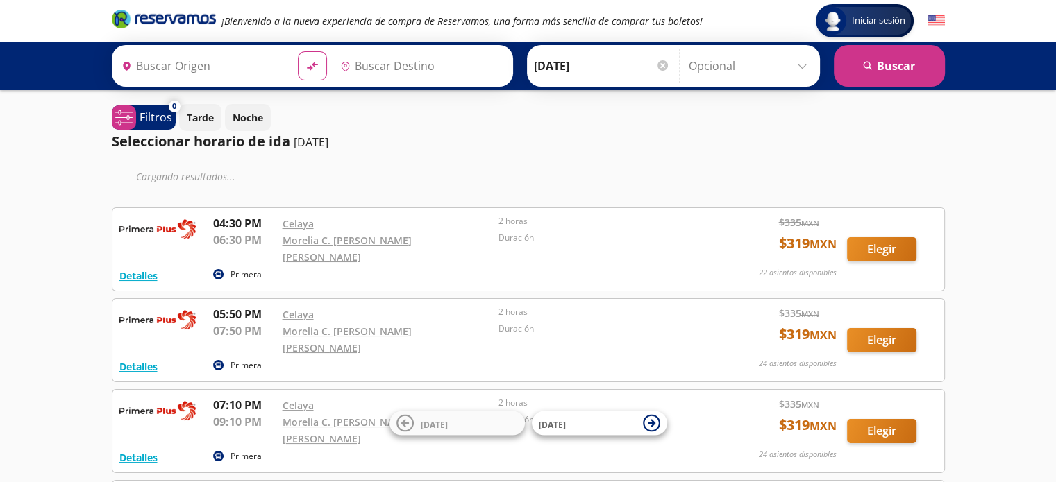
type input "[GEOGRAPHIC_DATA], [GEOGRAPHIC_DATA]"
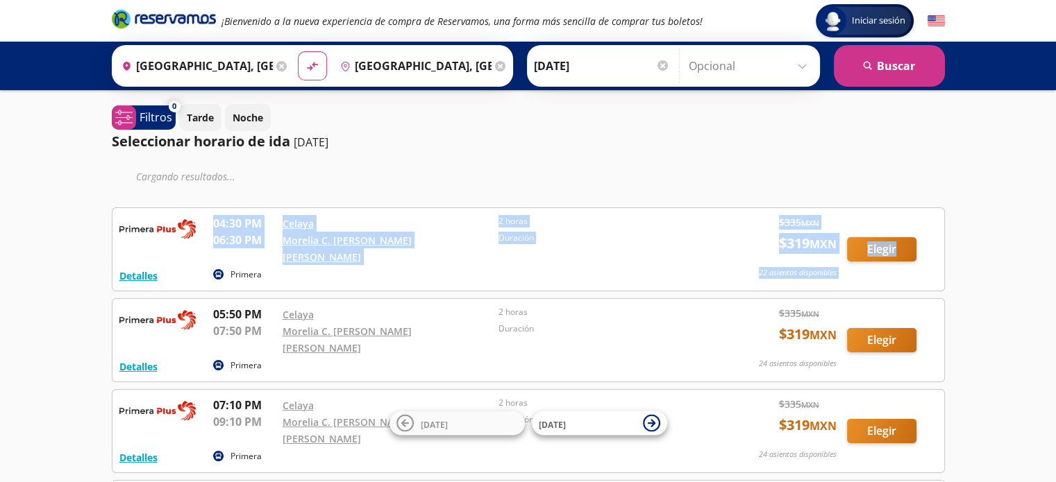
drag, startPoint x: 212, startPoint y: 222, endPoint x: 916, endPoint y: 266, distance: 705.2
click at [912, 263] on div "Detalles Primera 04:30 PM Celaya 06:30 PM Morelia C. Juan Antonio A. Gutiérrez …" at bounding box center [528, 249] width 818 height 69
click at [939, 265] on div "Detalles Primera 04:30 PM Celaya 06:30 PM Morelia C. Juan Antonio A. Gutiérrez …" at bounding box center [528, 250] width 833 height 84
